Goal: Answer question/provide support: Share knowledge or assist other users

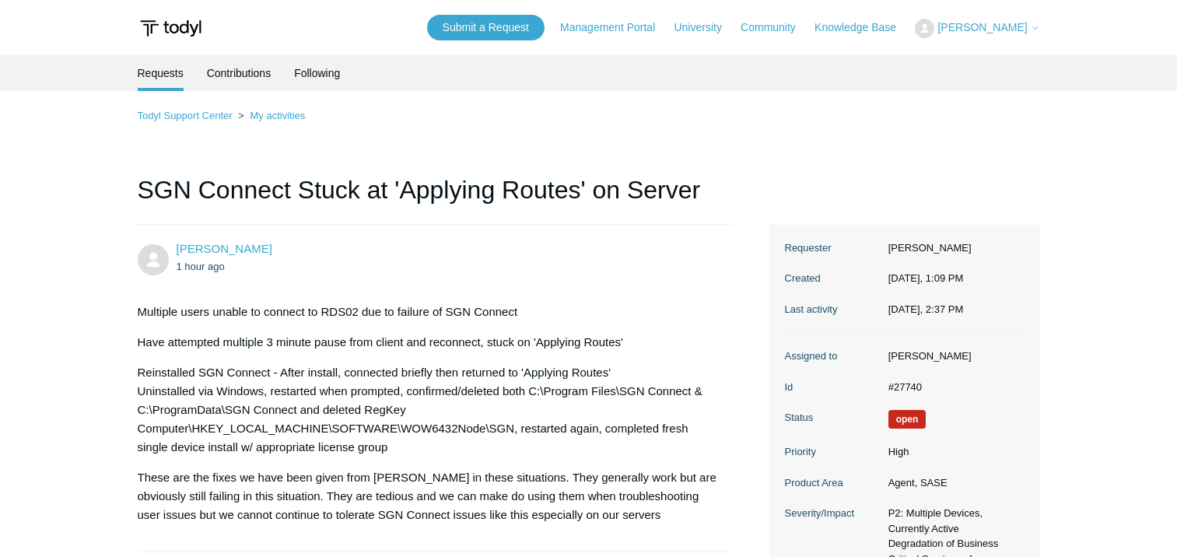
scroll to position [544, 0]
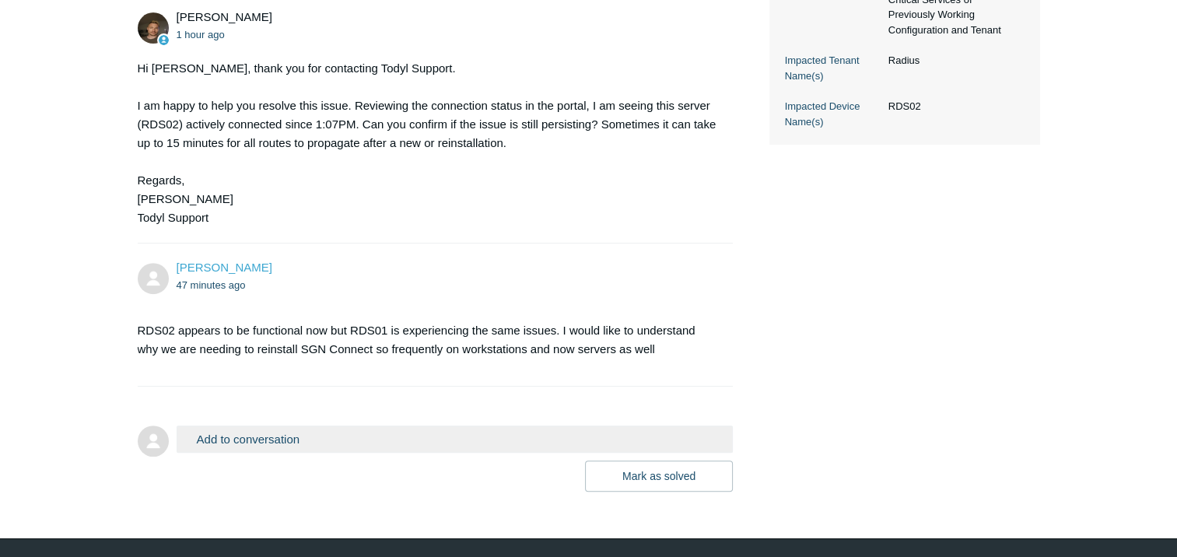
scroll to position [600, 0]
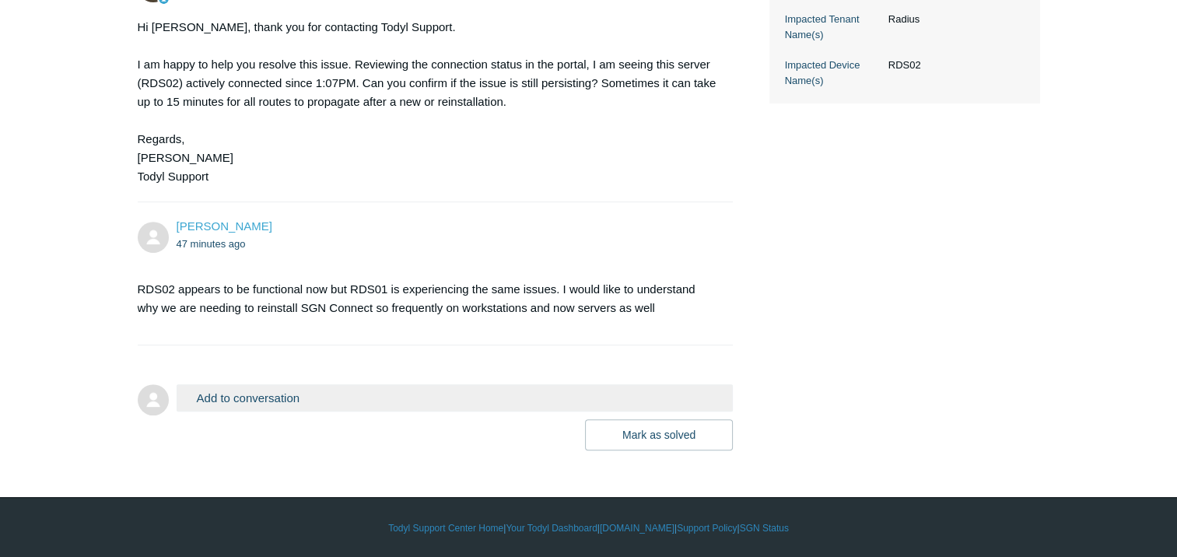
click at [354, 396] on button "Add to conversation" at bounding box center [455, 397] width 557 height 27
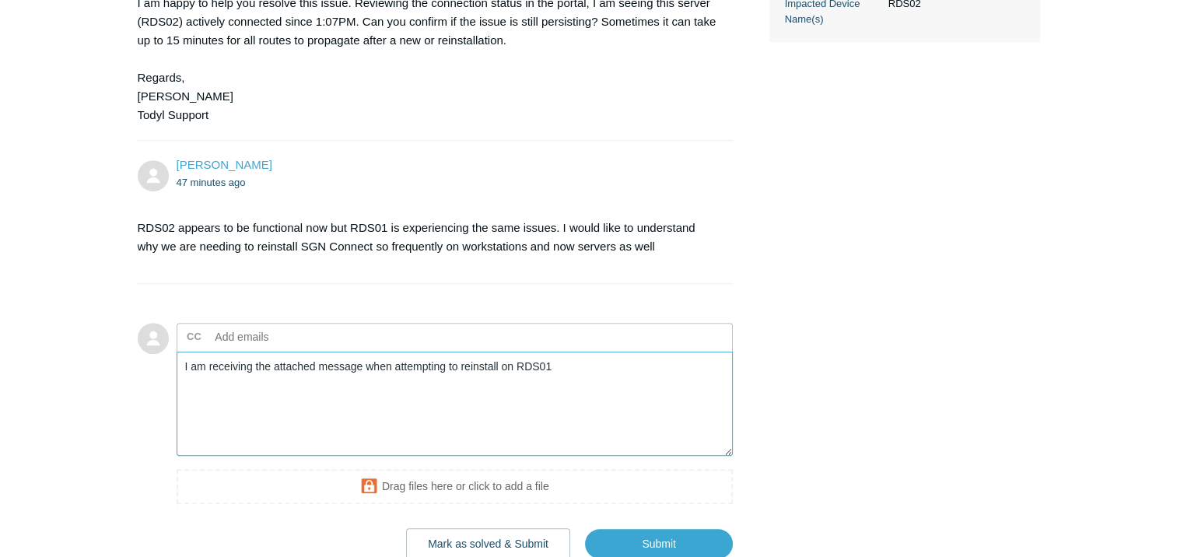
scroll to position [756, 0]
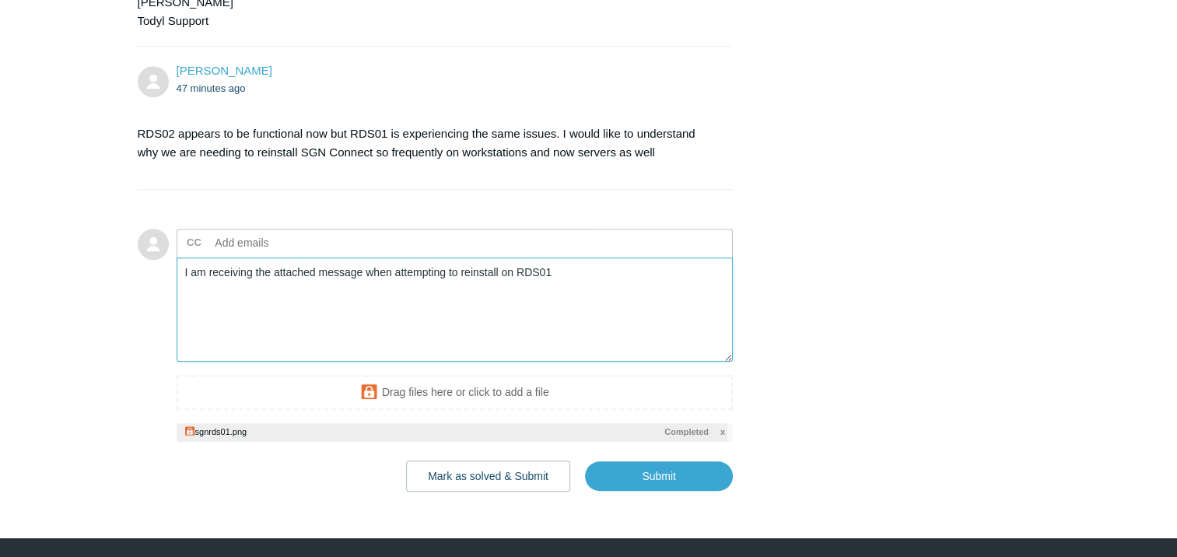
drag, startPoint x: 578, startPoint y: 270, endPoint x: 397, endPoint y: 271, distance: 181.2
click at [397, 271] on textarea "I am receiving the attached message when attempting to reinstall on RDS01" at bounding box center [455, 309] width 557 height 105
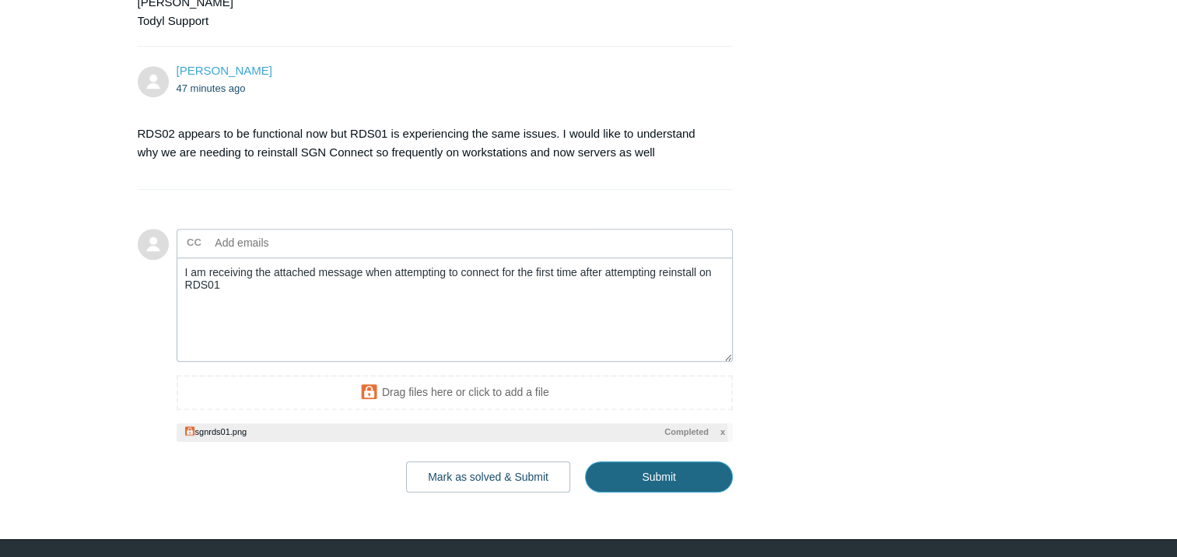
click at [653, 479] on input "Submit" at bounding box center [659, 476] width 148 height 31
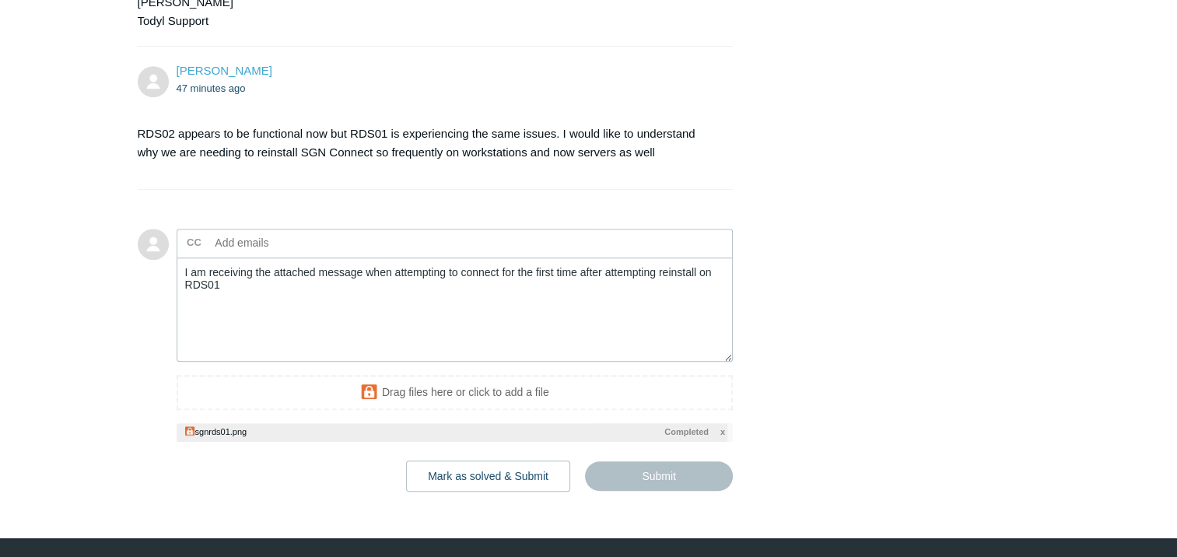
type textarea "I am receiving the attached message when attempting to connect for the first ti…"
